Goal: Task Accomplishment & Management: Use online tool/utility

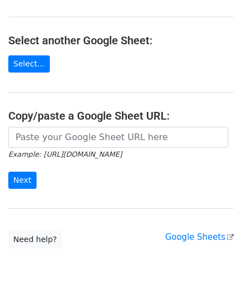
scroll to position [111, 0]
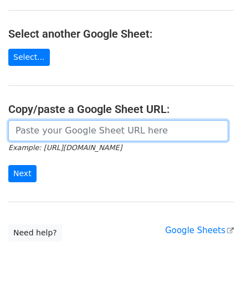
click at [48, 132] on input "url" at bounding box center [118, 130] width 220 height 21
paste input "https://docs.google.com/spreadsheets/d/12T1Fnp6GqfHsLnATC6yy_rCxo8jBeERroaMNZ0s…"
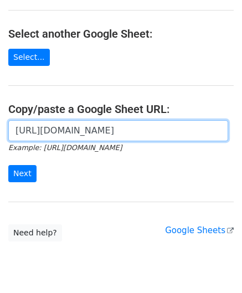
scroll to position [0, 235]
type input "https://docs.google.com/spreadsheets/d/12T1Fnp6GqfHsLnATC6yy_rCxo8jBeERroaMNZ0s…"
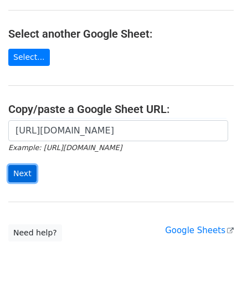
click at [27, 168] on input "Next" at bounding box center [22, 173] width 28 height 17
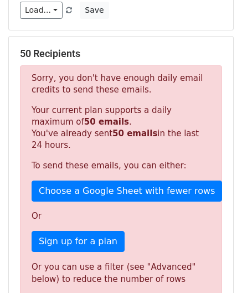
scroll to position [374, 0]
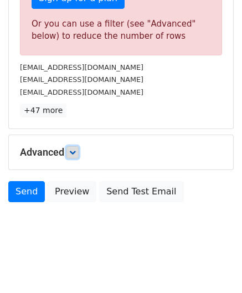
click at [76, 149] on icon at bounding box center [72, 152] width 7 height 7
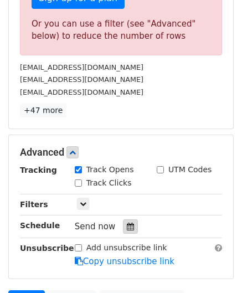
click at [127, 224] on icon at bounding box center [130, 227] width 7 height 8
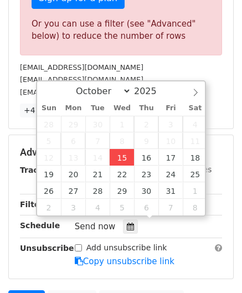
type input "[DATE] 12:00"
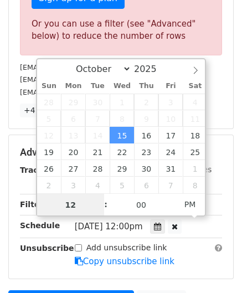
scroll to position [301, 0]
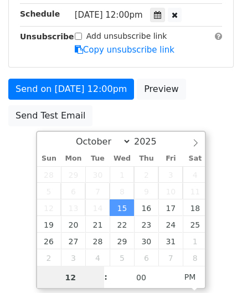
paste input "6"
type input "6"
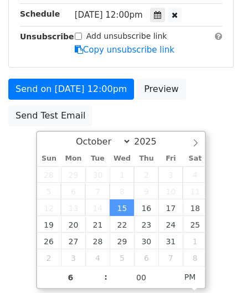
type input "[DATE] 18:00"
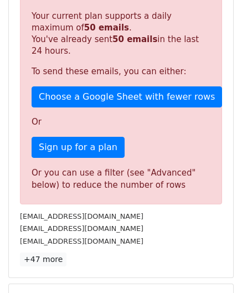
scroll to position [508, 0]
